Goal: Information Seeking & Learning: Learn about a topic

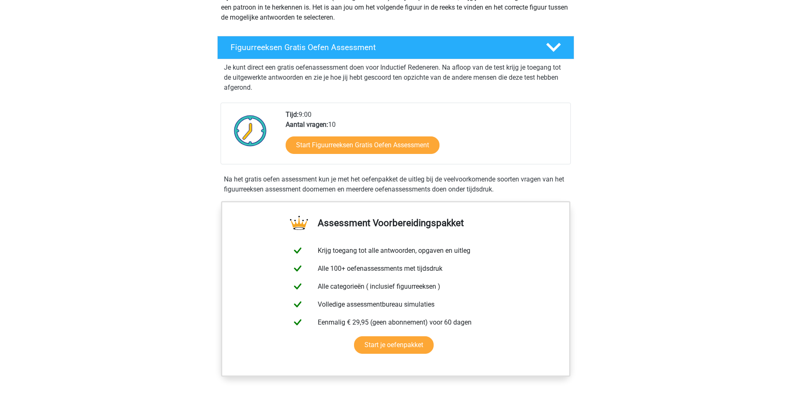
scroll to position [42, 0]
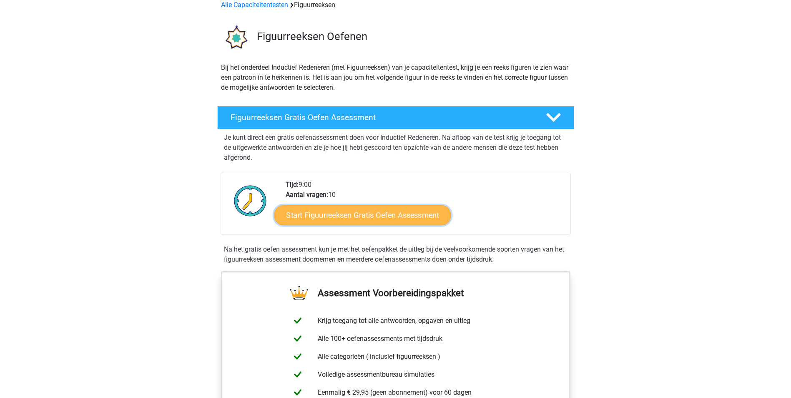
click at [405, 218] on link "Start Figuurreeksen Gratis Oefen Assessment" at bounding box center [362, 215] width 177 height 20
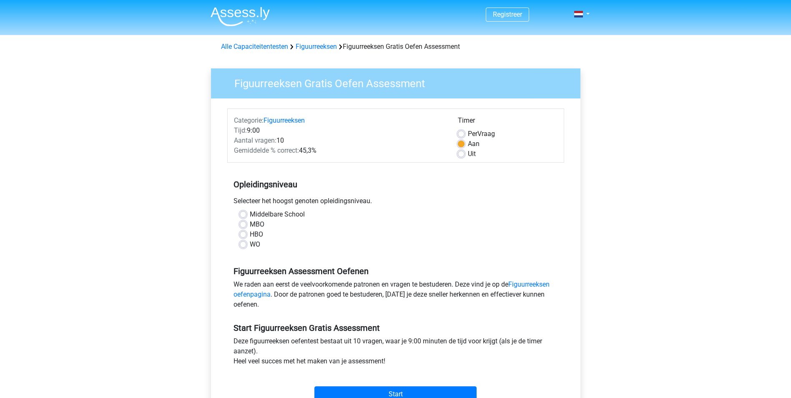
click at [251, 229] on label "MBO" at bounding box center [257, 224] width 15 height 10
click at [246, 228] on input "MBO" at bounding box center [243, 223] width 7 height 8
radio input "true"
click at [251, 234] on label "HBO" at bounding box center [256, 234] width 13 height 10
click at [246, 234] on input "HBO" at bounding box center [243, 233] width 7 height 8
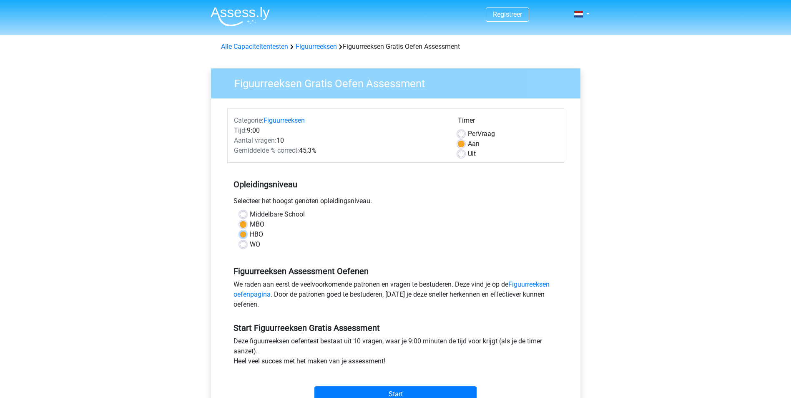
radio input "true"
click at [257, 247] on label "WO" at bounding box center [255, 244] width 10 height 10
click at [246, 247] on input "WO" at bounding box center [243, 243] width 7 height 8
radio input "true"
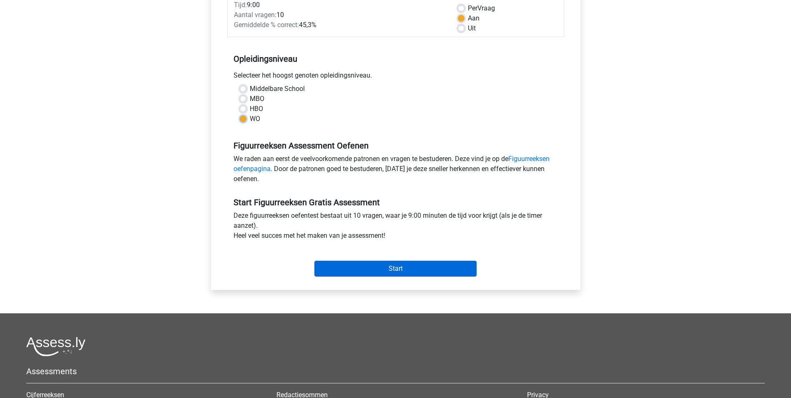
scroll to position [125, 0]
click at [381, 263] on input "Start" at bounding box center [395, 269] width 162 height 16
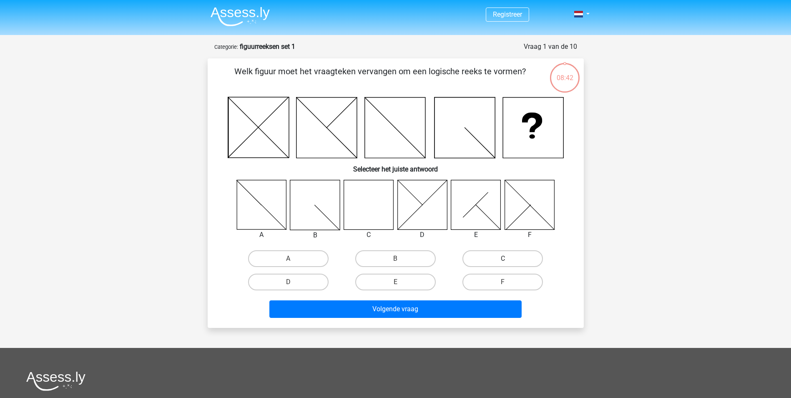
click at [495, 257] on label "C" at bounding box center [502, 258] width 80 height 17
click at [503, 258] on input "C" at bounding box center [505, 260] width 5 height 5
radio input "true"
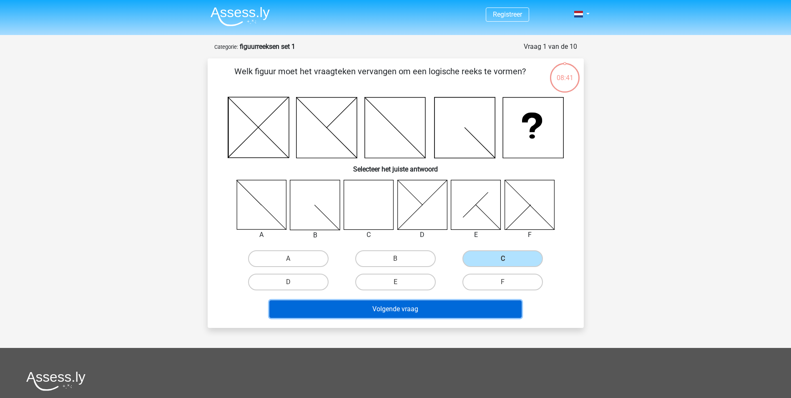
click at [441, 314] on button "Volgende vraag" at bounding box center [395, 309] width 252 height 18
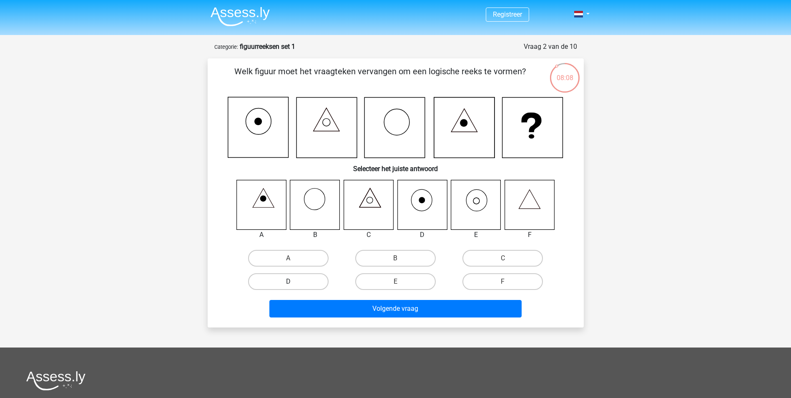
click at [294, 284] on label "D" at bounding box center [288, 281] width 80 height 17
click at [293, 284] on input "D" at bounding box center [290, 283] width 5 height 5
radio input "true"
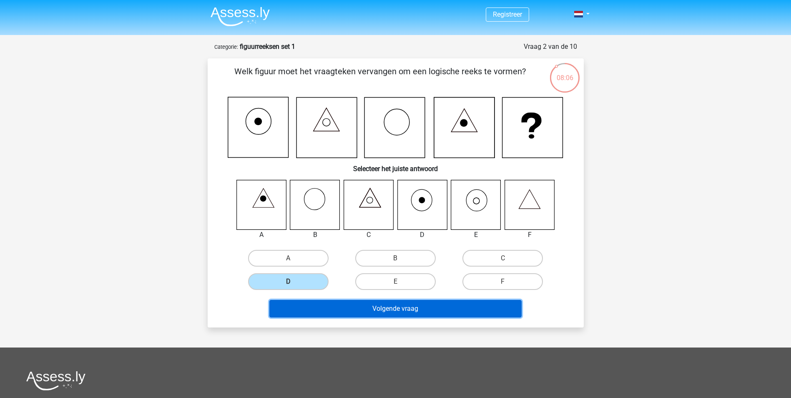
click at [383, 311] on button "Volgende vraag" at bounding box center [395, 309] width 252 height 18
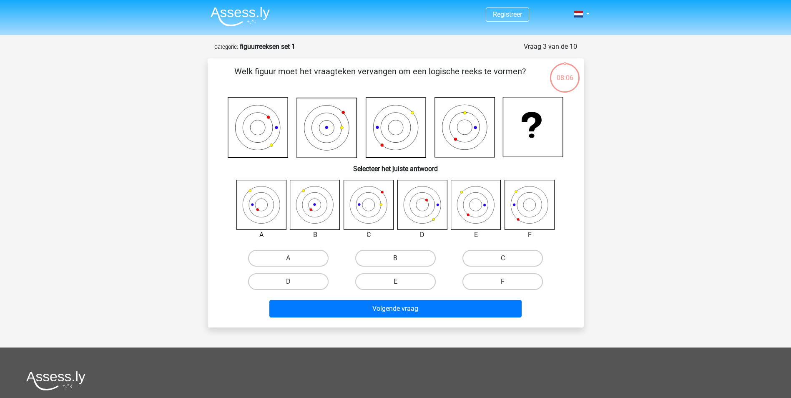
scroll to position [42, 0]
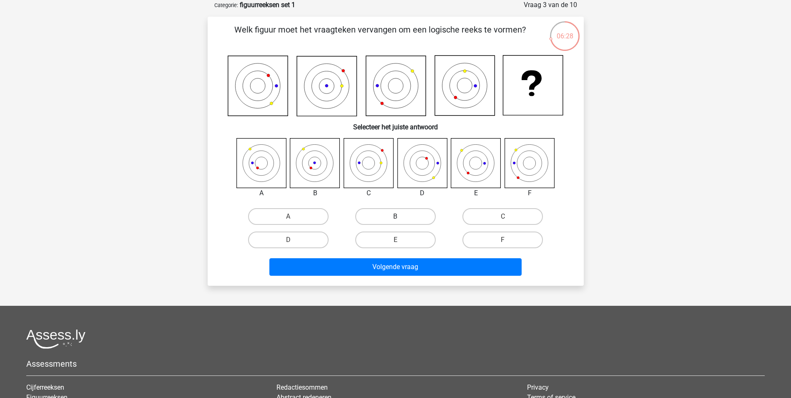
click at [380, 215] on label "B" at bounding box center [395, 216] width 80 height 17
click at [395, 216] on input "B" at bounding box center [397, 218] width 5 height 5
radio input "true"
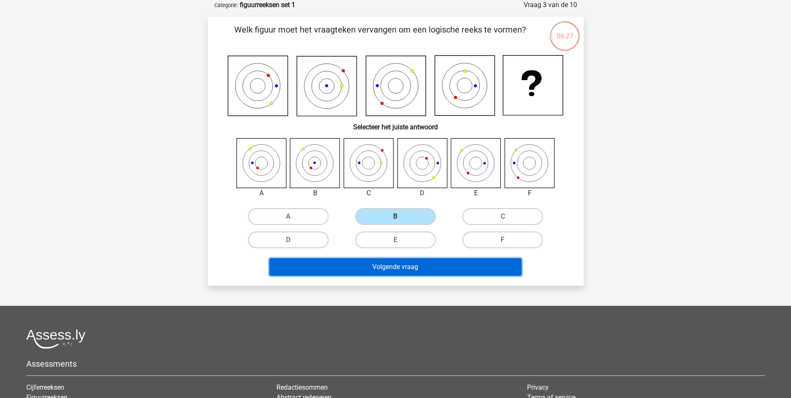
click at [420, 267] on button "Volgende vraag" at bounding box center [395, 267] width 252 height 18
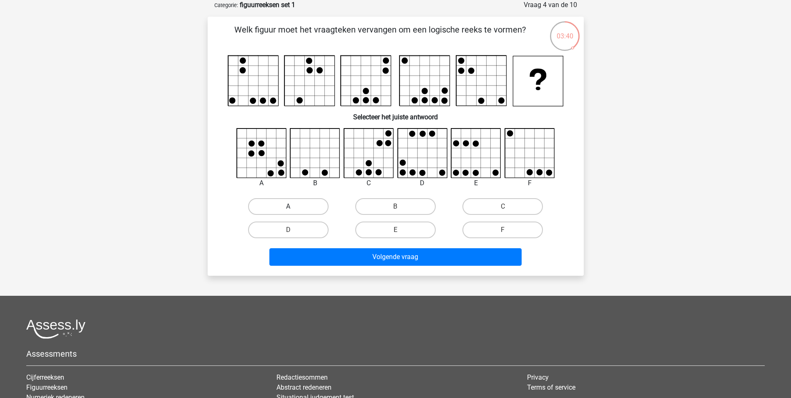
click at [282, 200] on label "A" at bounding box center [288, 206] width 80 height 17
click at [288, 206] on input "A" at bounding box center [290, 208] width 5 height 5
radio input "true"
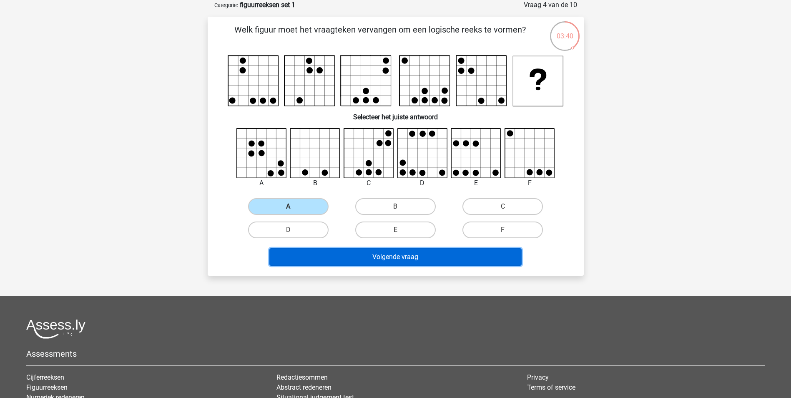
click at [353, 259] on button "Volgende vraag" at bounding box center [395, 257] width 252 height 18
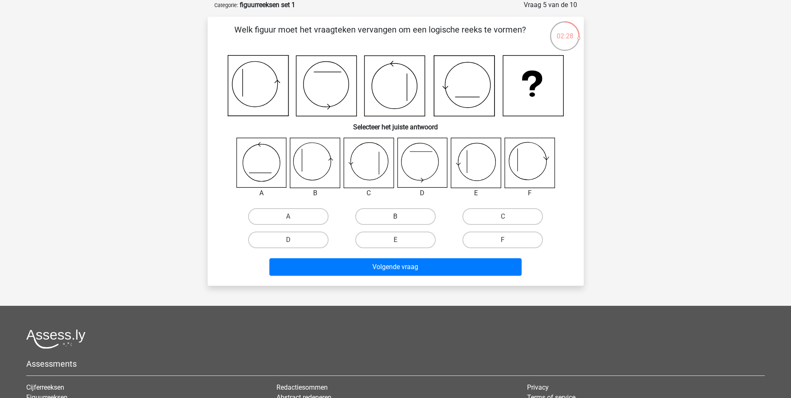
click at [383, 215] on label "B" at bounding box center [395, 216] width 80 height 17
click at [395, 216] on input "B" at bounding box center [397, 218] width 5 height 5
radio input "true"
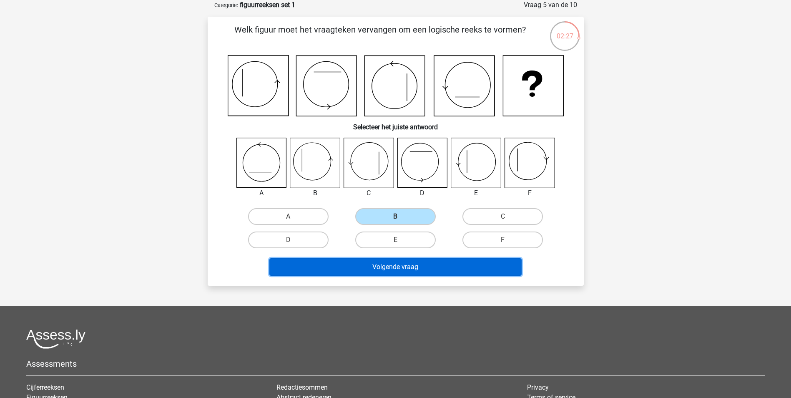
click at [421, 265] on button "Volgende vraag" at bounding box center [395, 267] width 252 height 18
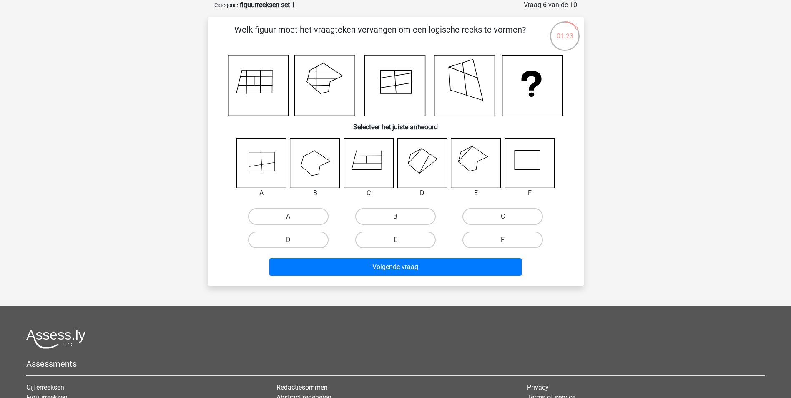
click at [393, 238] on label "E" at bounding box center [395, 239] width 80 height 17
click at [395, 240] on input "E" at bounding box center [397, 242] width 5 height 5
radio input "true"
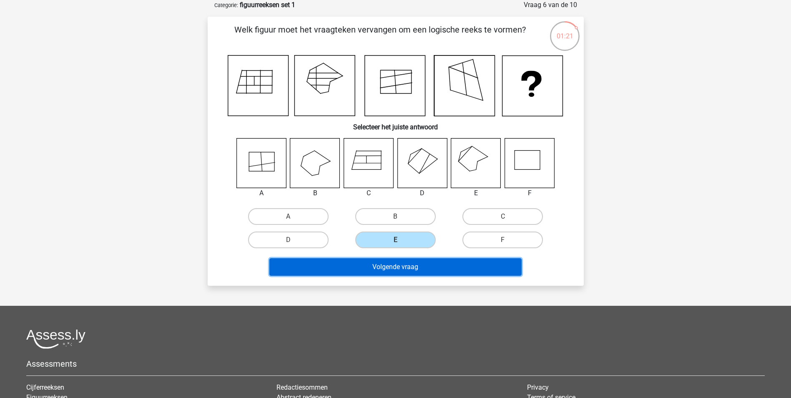
click at [389, 260] on button "Volgende vraag" at bounding box center [395, 267] width 252 height 18
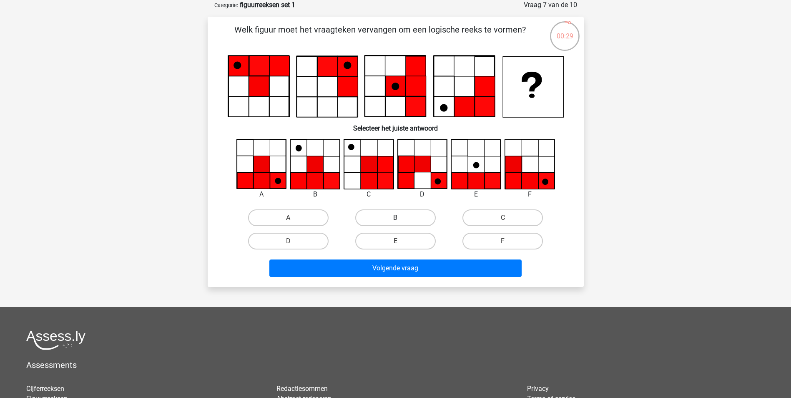
click at [384, 219] on label "B" at bounding box center [395, 217] width 80 height 17
click at [395, 219] on input "B" at bounding box center [397, 220] width 5 height 5
radio input "true"
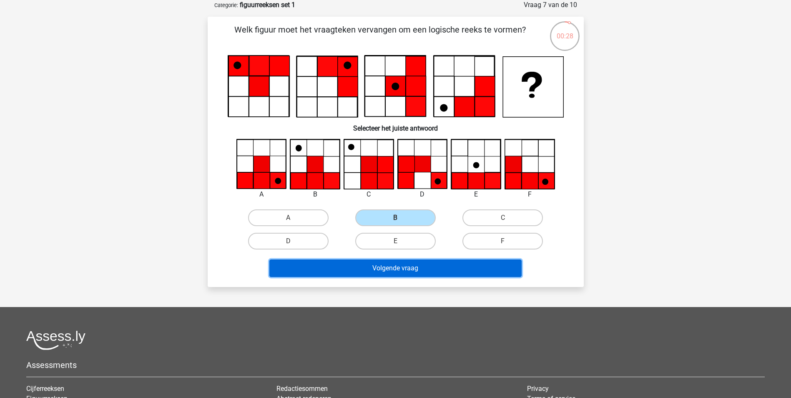
click at [406, 267] on button "Volgende vraag" at bounding box center [395, 268] width 252 height 18
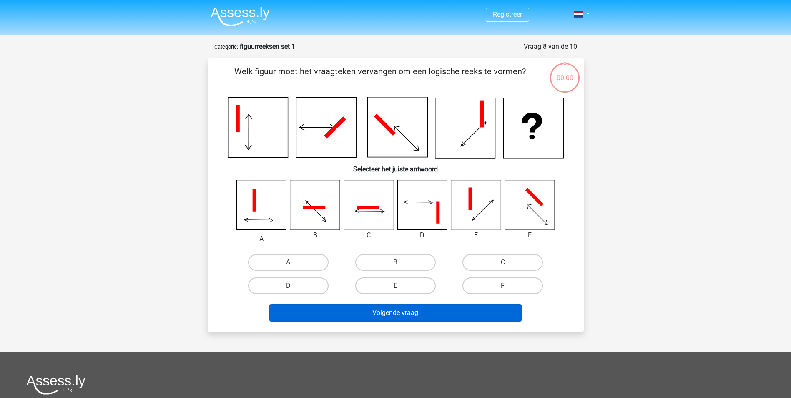
scroll to position [42, 0]
